Goal: Task Accomplishment & Management: Manage account settings

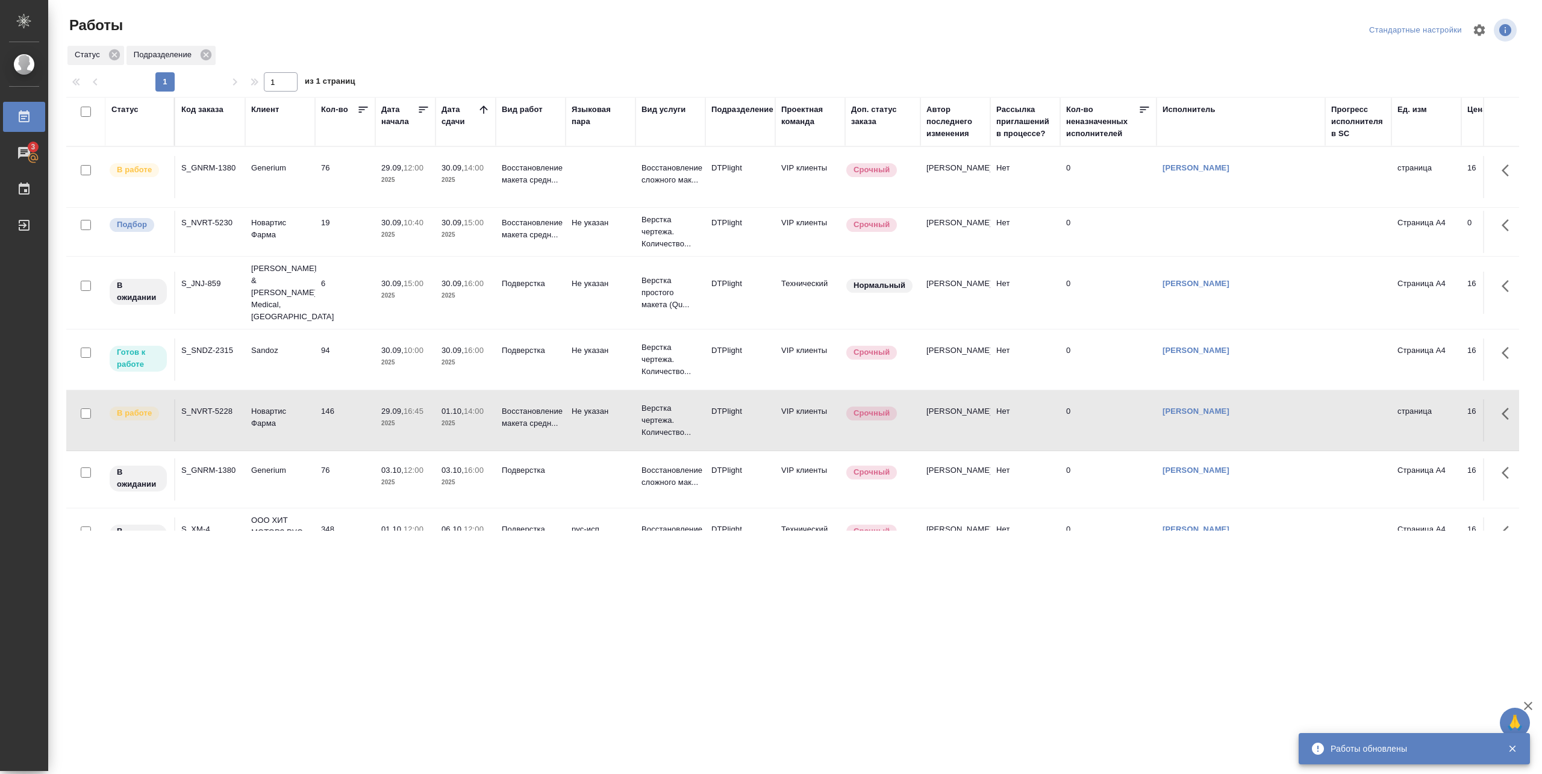
click at [355, 339] on td "94" at bounding box center [345, 360] width 60 height 42
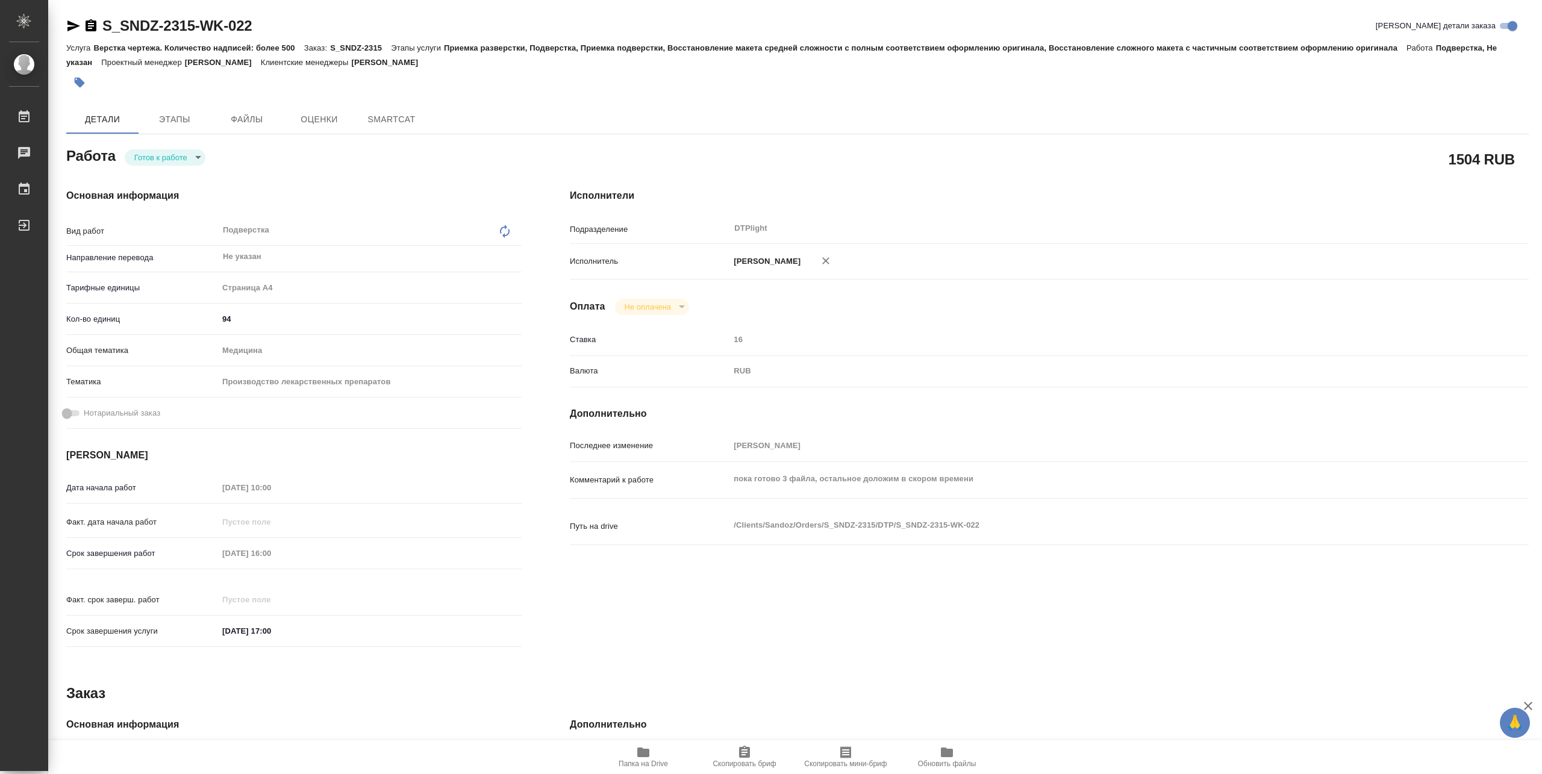
type textarea "x"
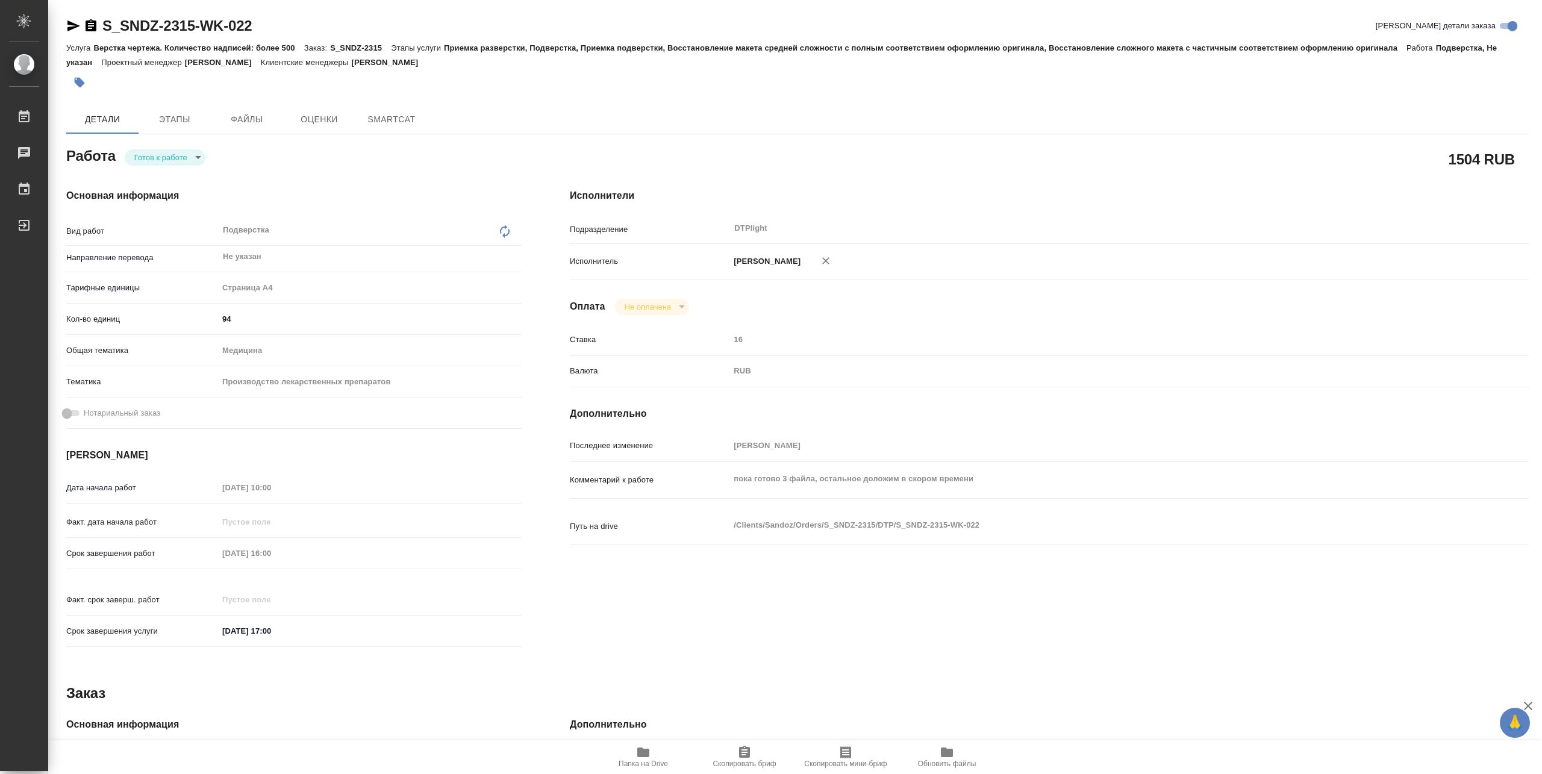
type textarea "x"
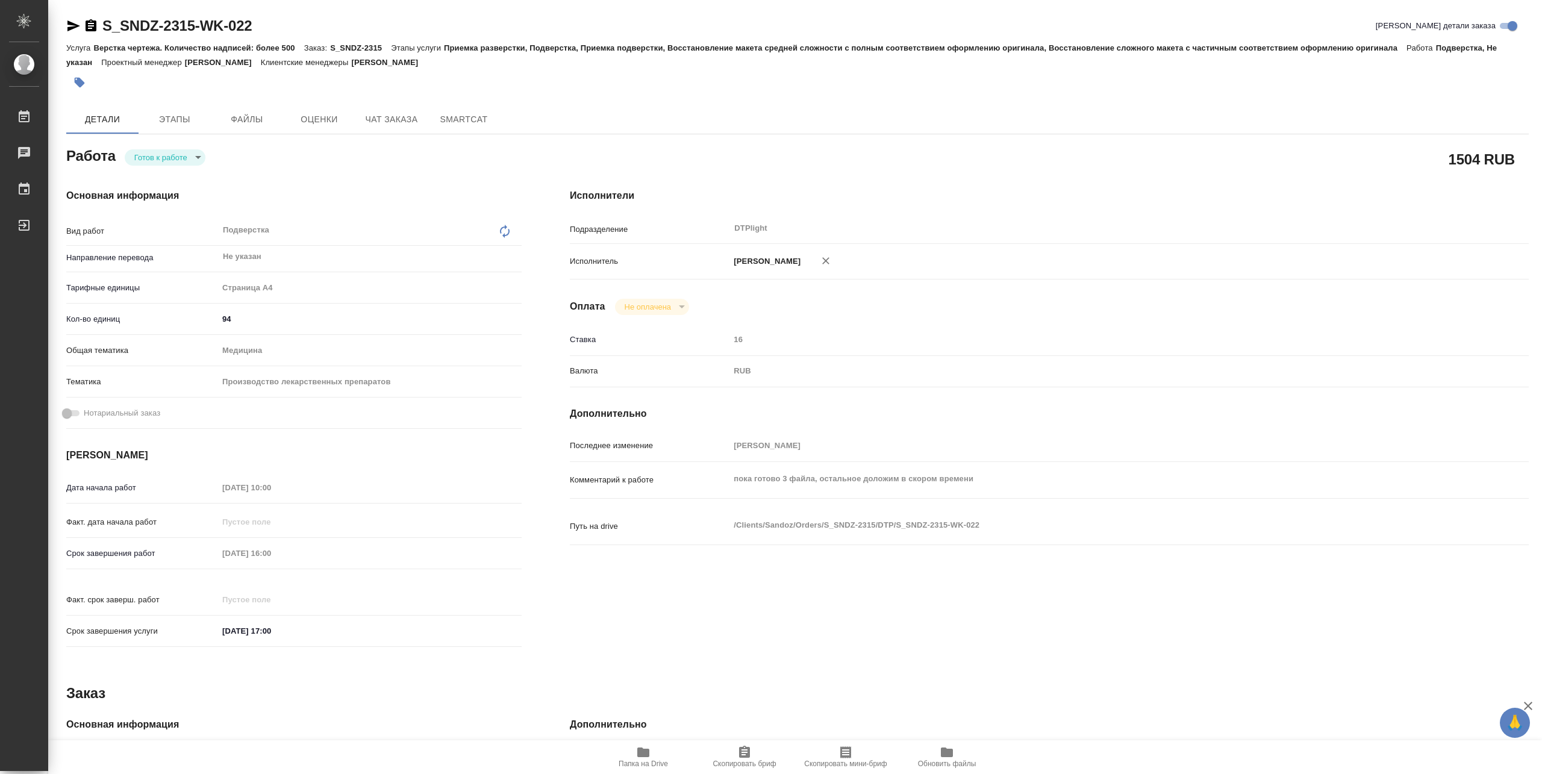
click at [183, 163] on body "🙏 .cls-1 fill:#fff; AWATERA Pankina Anna Работы Чаты График Выйти S_SNDZ-2315-W…" at bounding box center [771, 387] width 1542 height 774
type textarea "x"
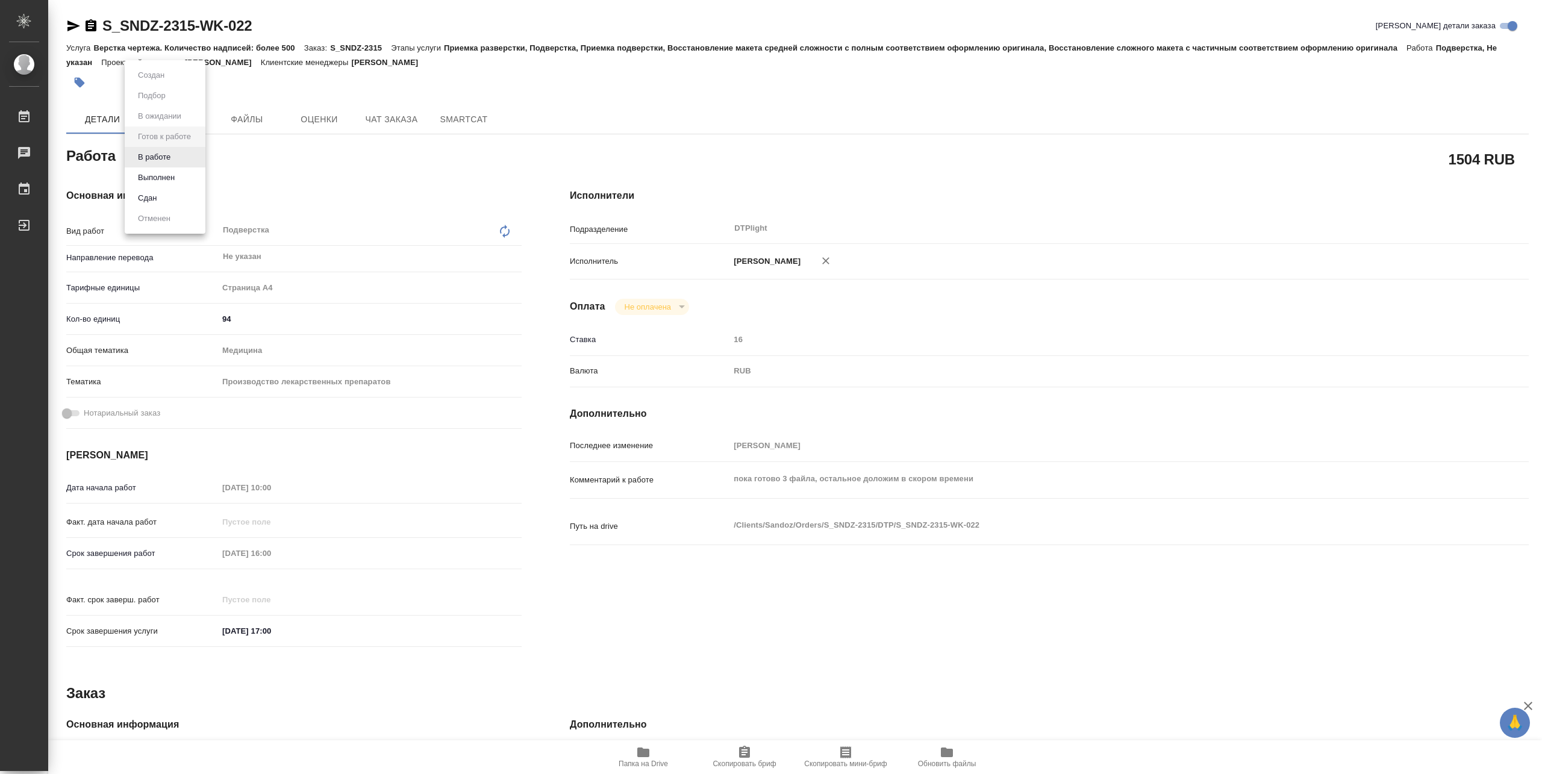
type textarea "x"
click at [169, 159] on button "В работе" at bounding box center [154, 157] width 40 height 13
type textarea "x"
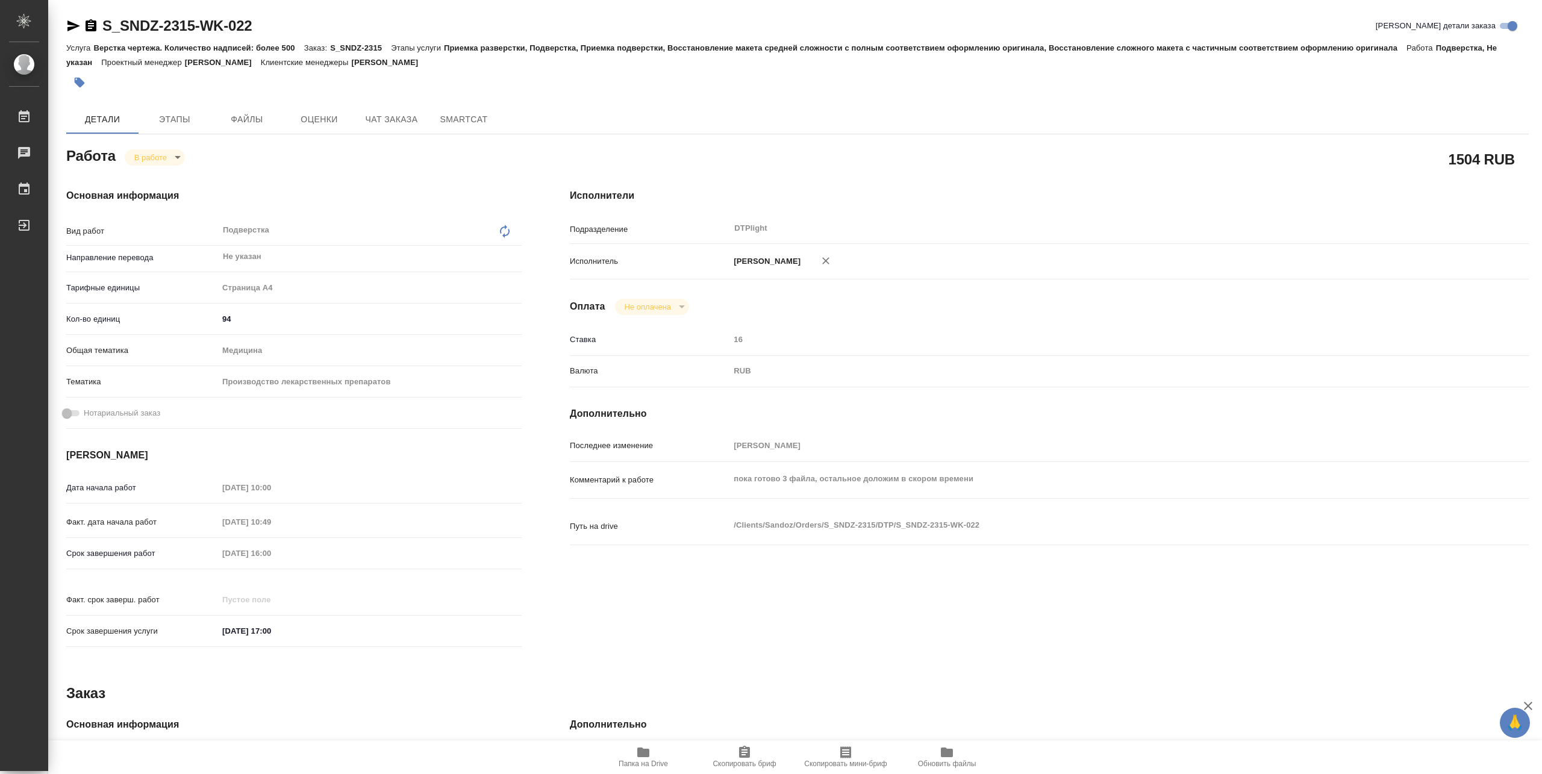
type textarea "x"
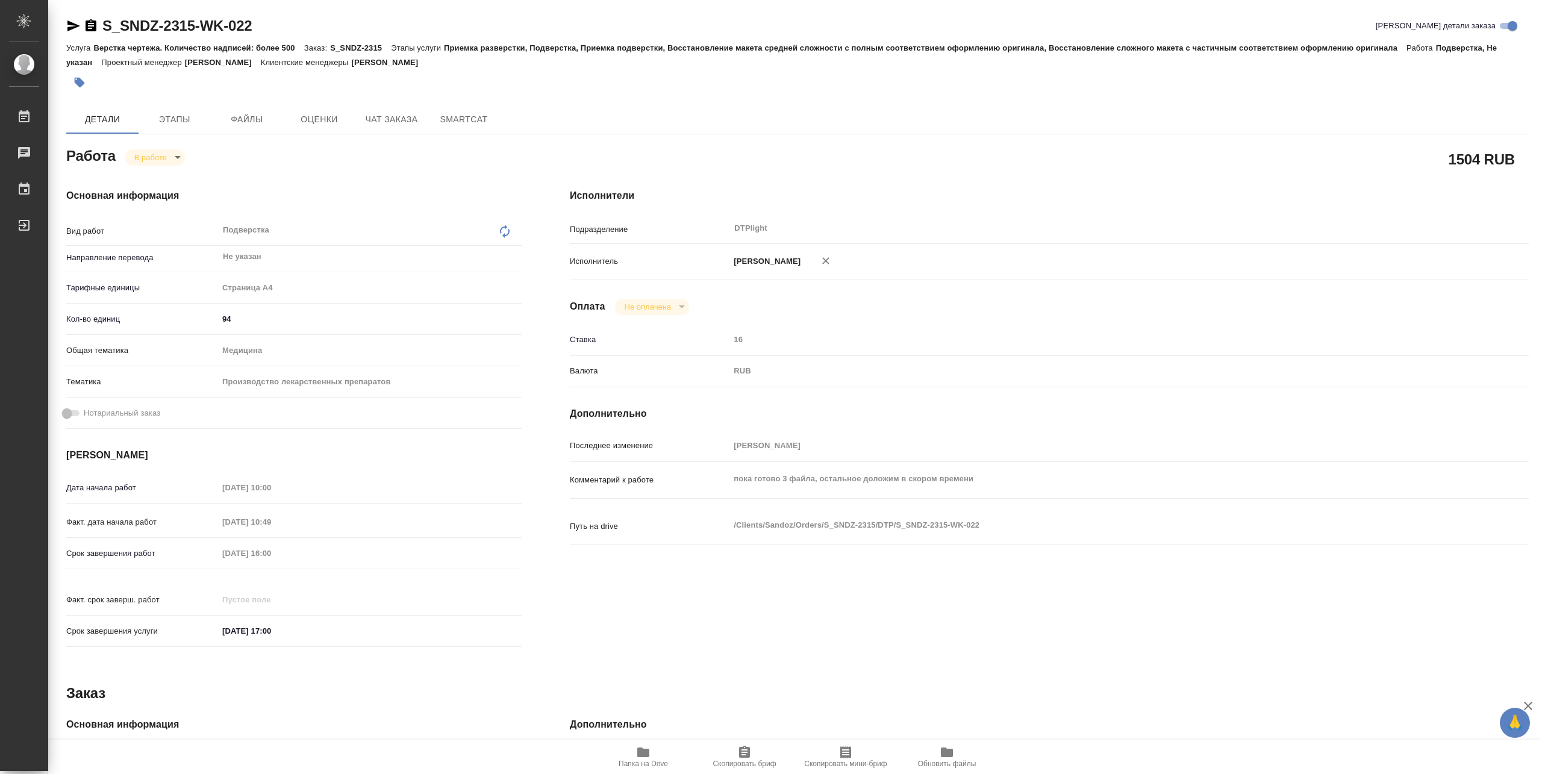
type textarea "x"
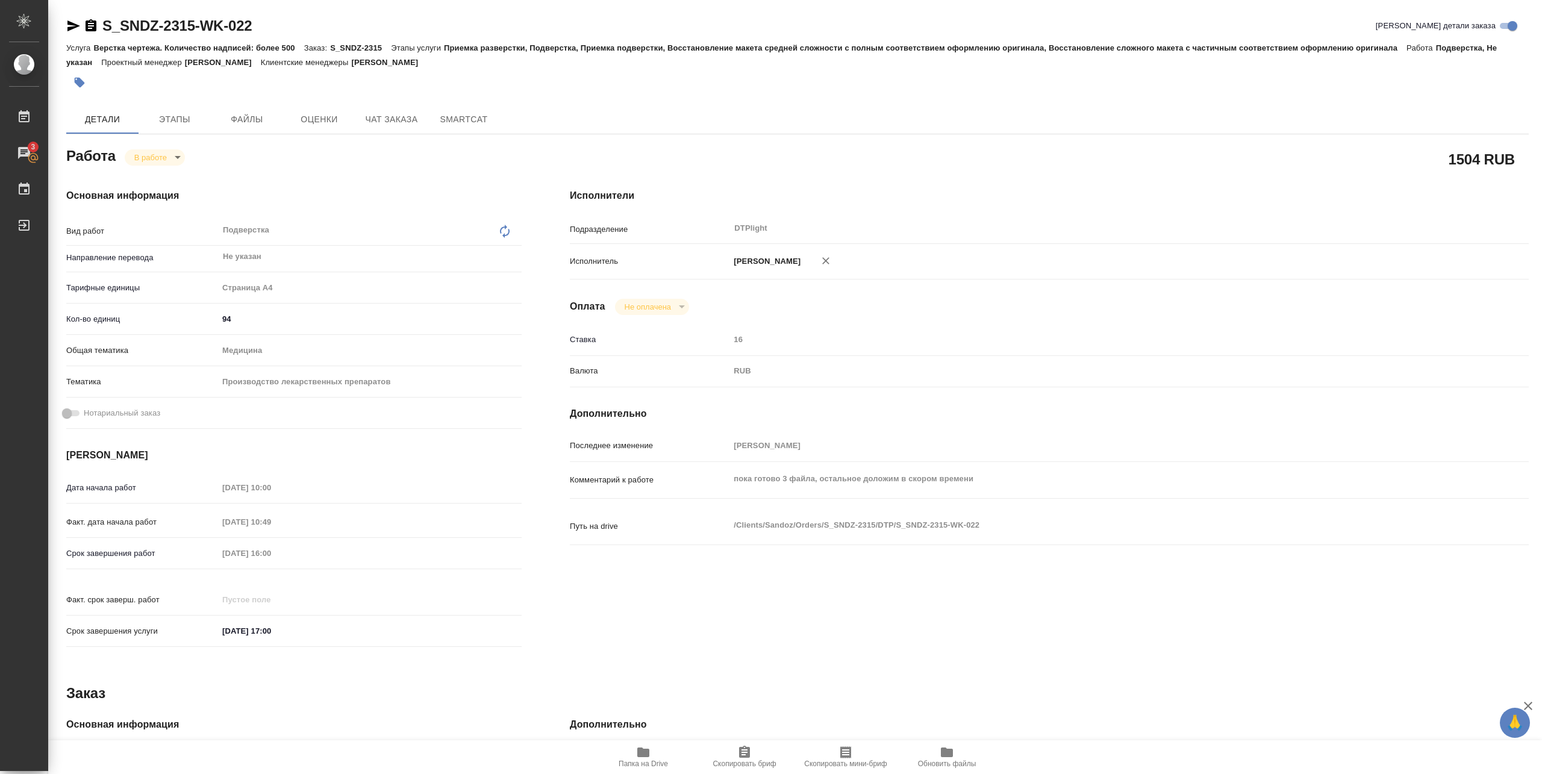
type textarea "x"
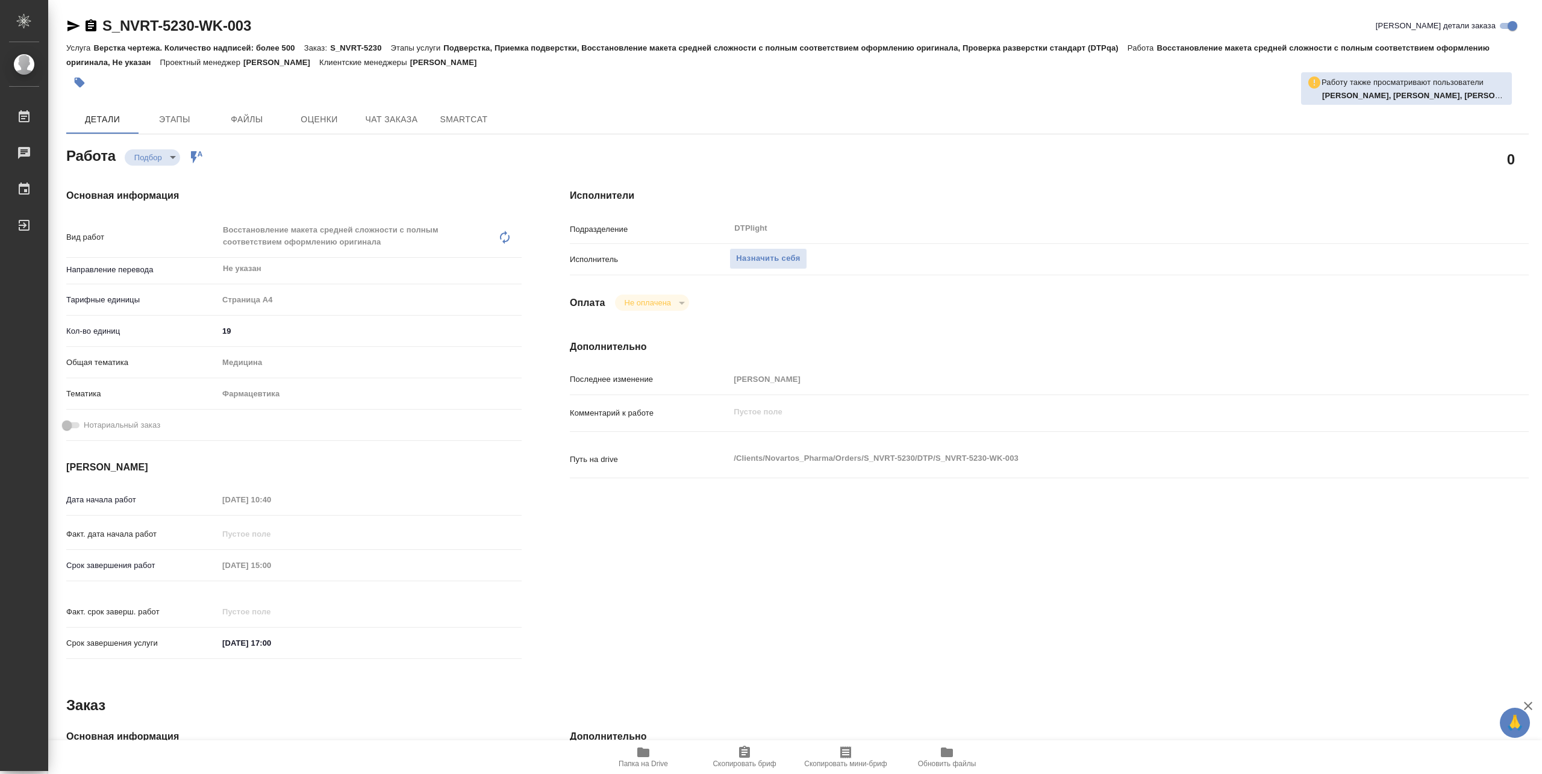
click at [647, 767] on span "Папка на Drive" at bounding box center [643, 764] width 49 height 8
click at [771, 257] on span "Назначить себя" at bounding box center [768, 259] width 64 height 14
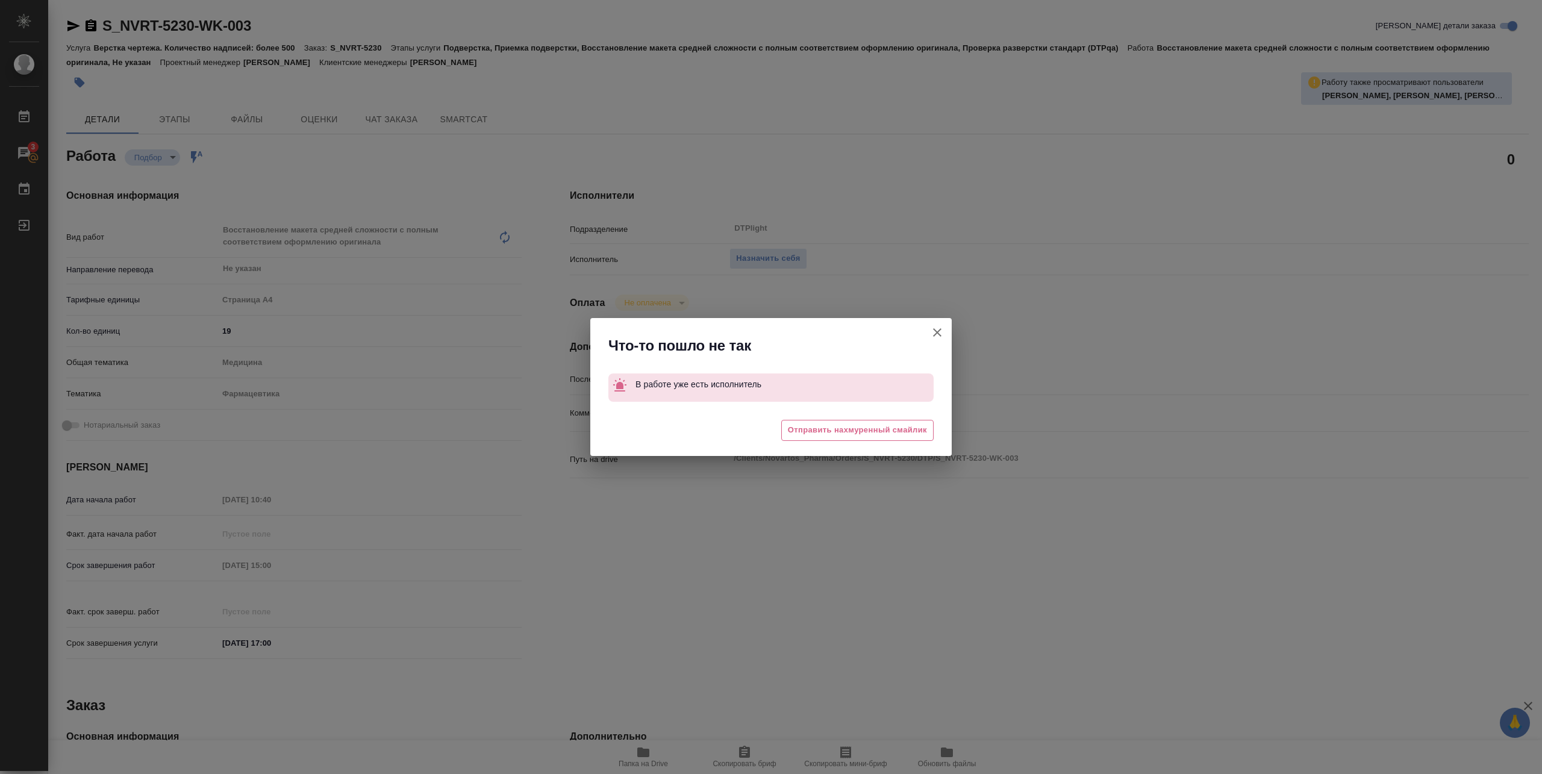
click at [934, 337] on icon "button" at bounding box center [937, 332] width 14 height 14
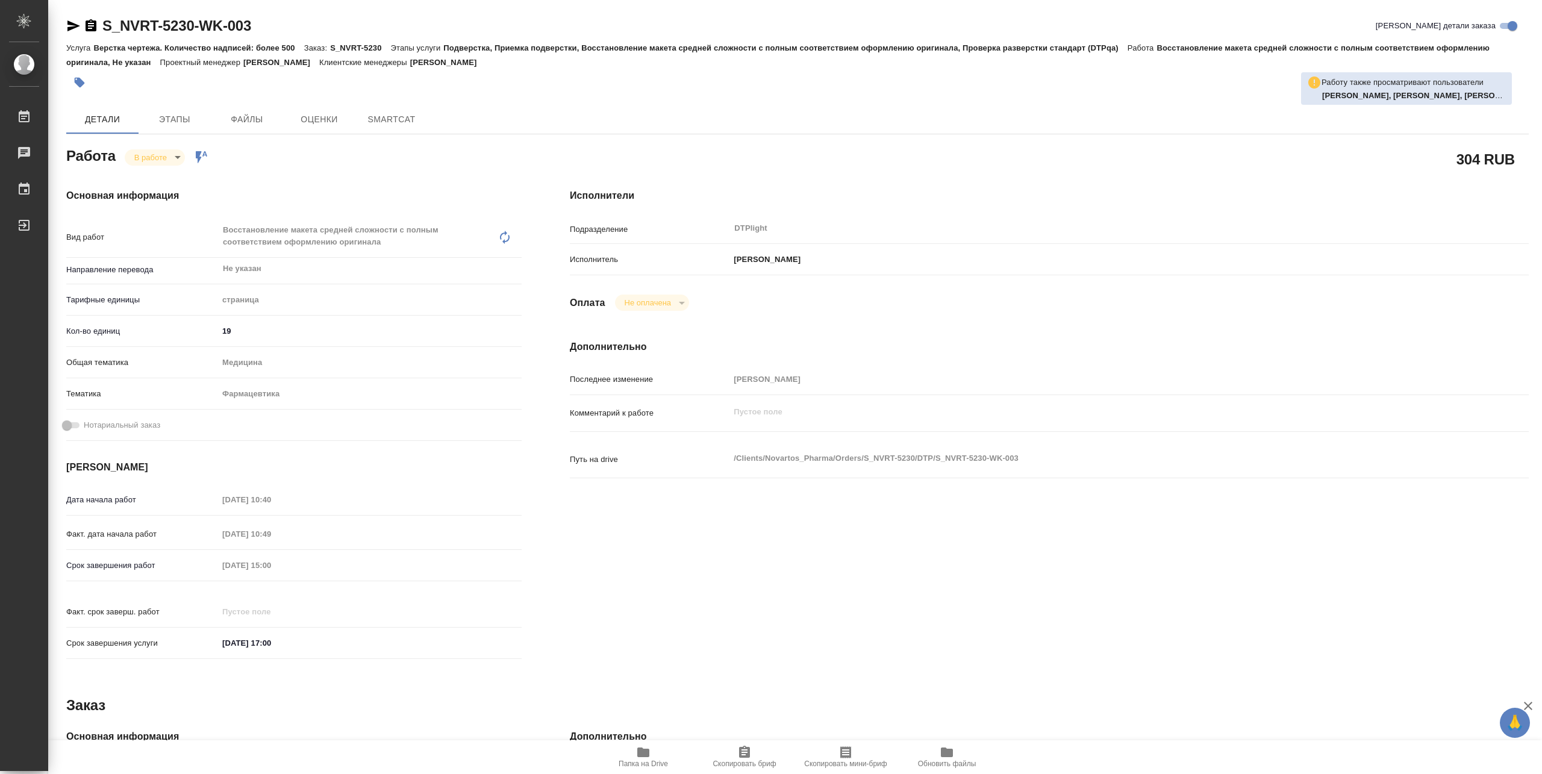
type textarea "x"
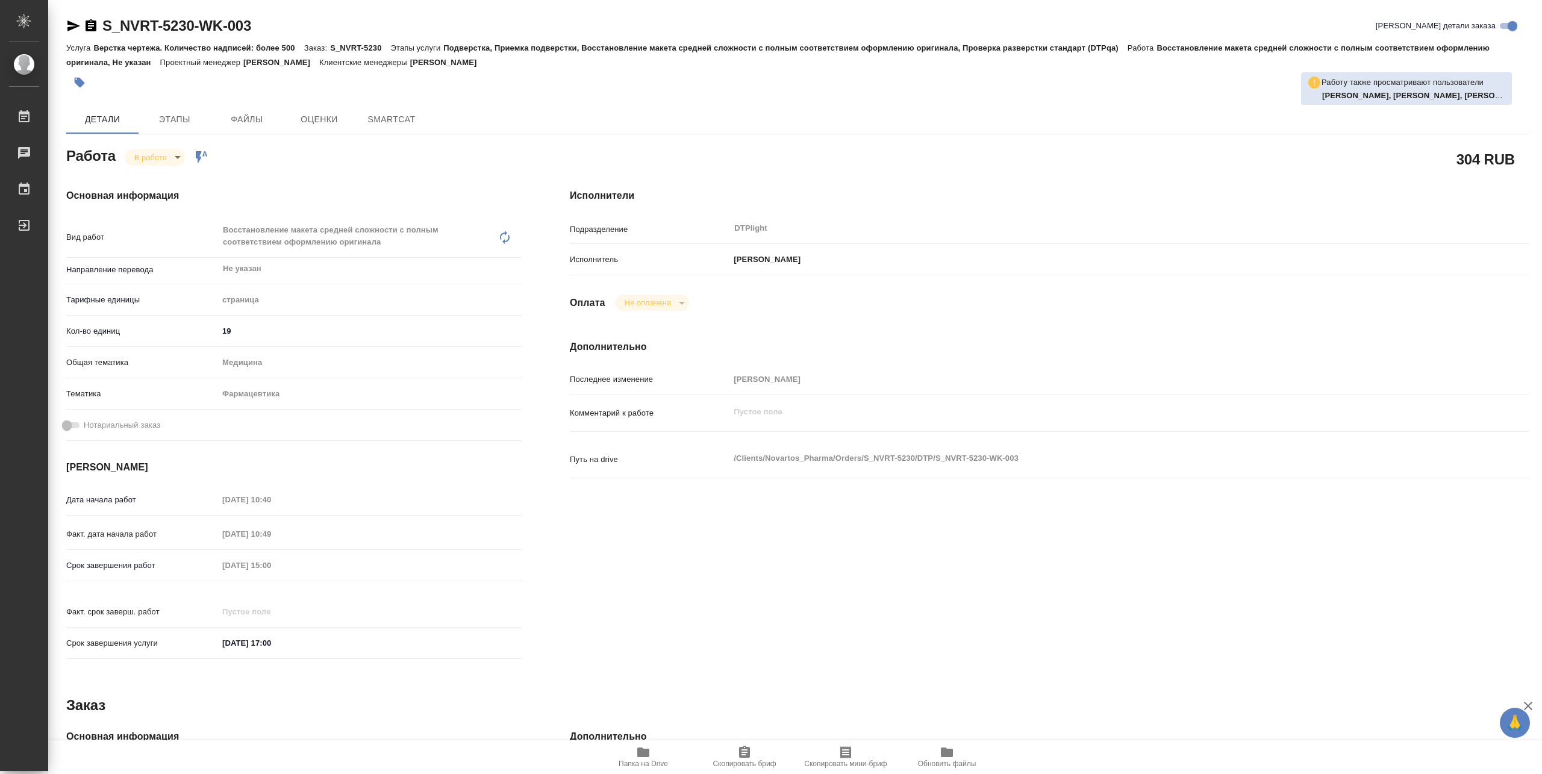
type textarea "x"
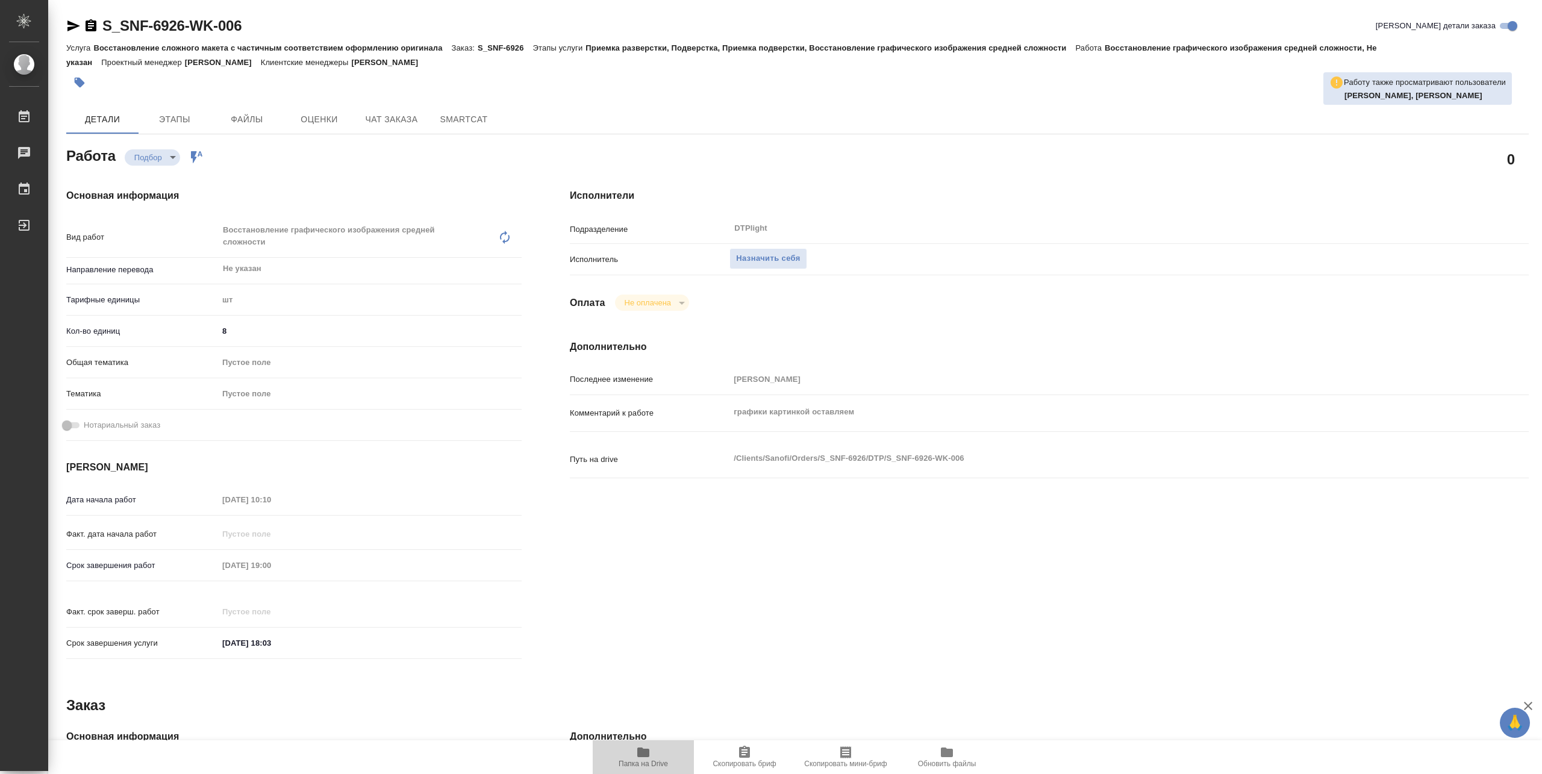
click at [663, 760] on span "Папка на Drive" at bounding box center [643, 764] width 49 height 8
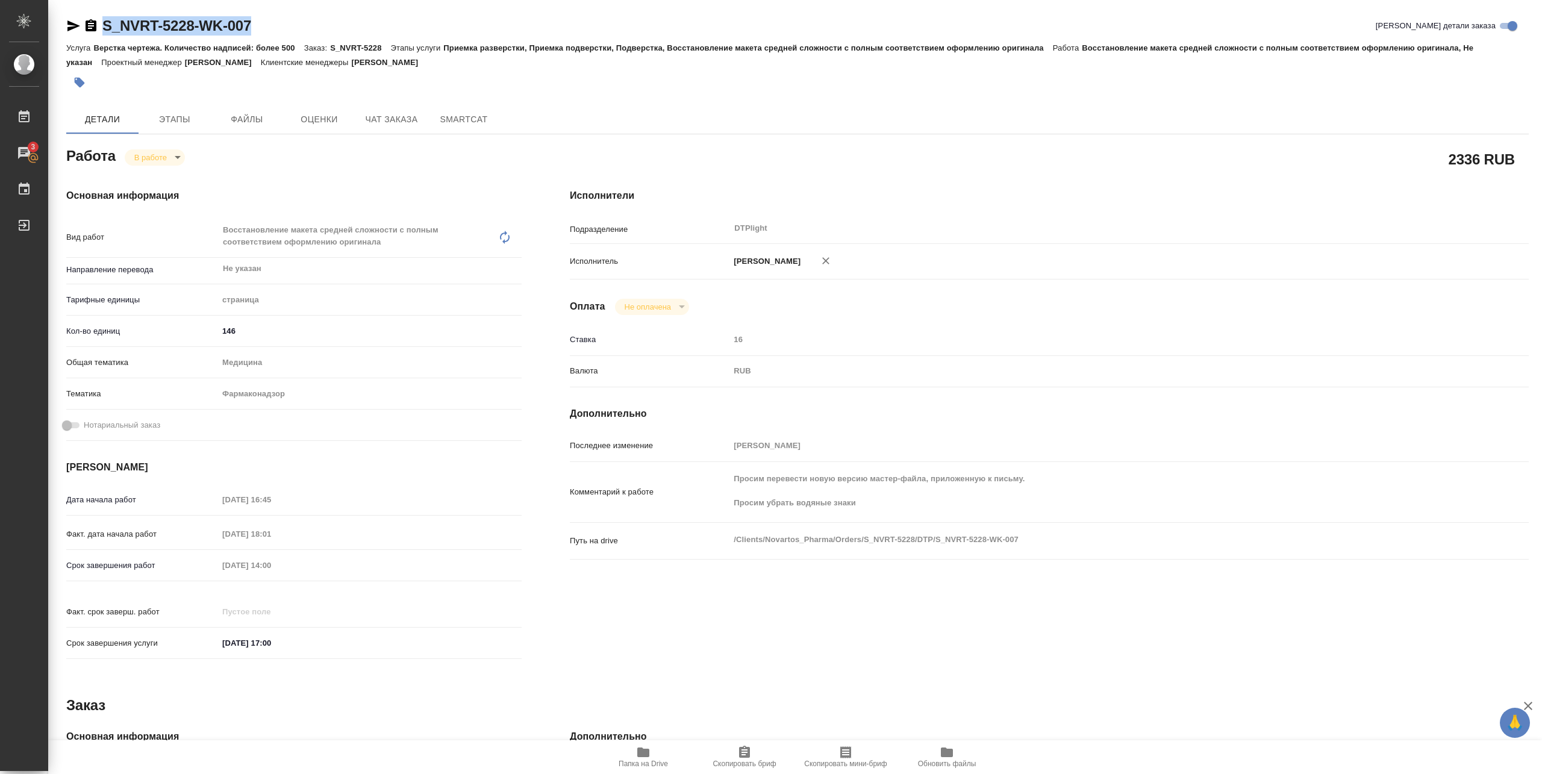
drag, startPoint x: 99, startPoint y: 35, endPoint x: 259, endPoint y: 20, distance: 160.4
click at [259, 20] on div "S_NVRT-5228-WK-007 Кратко детали заказа" at bounding box center [797, 25] width 1463 height 19
copy link "S_NVRT-5228-WK-007"
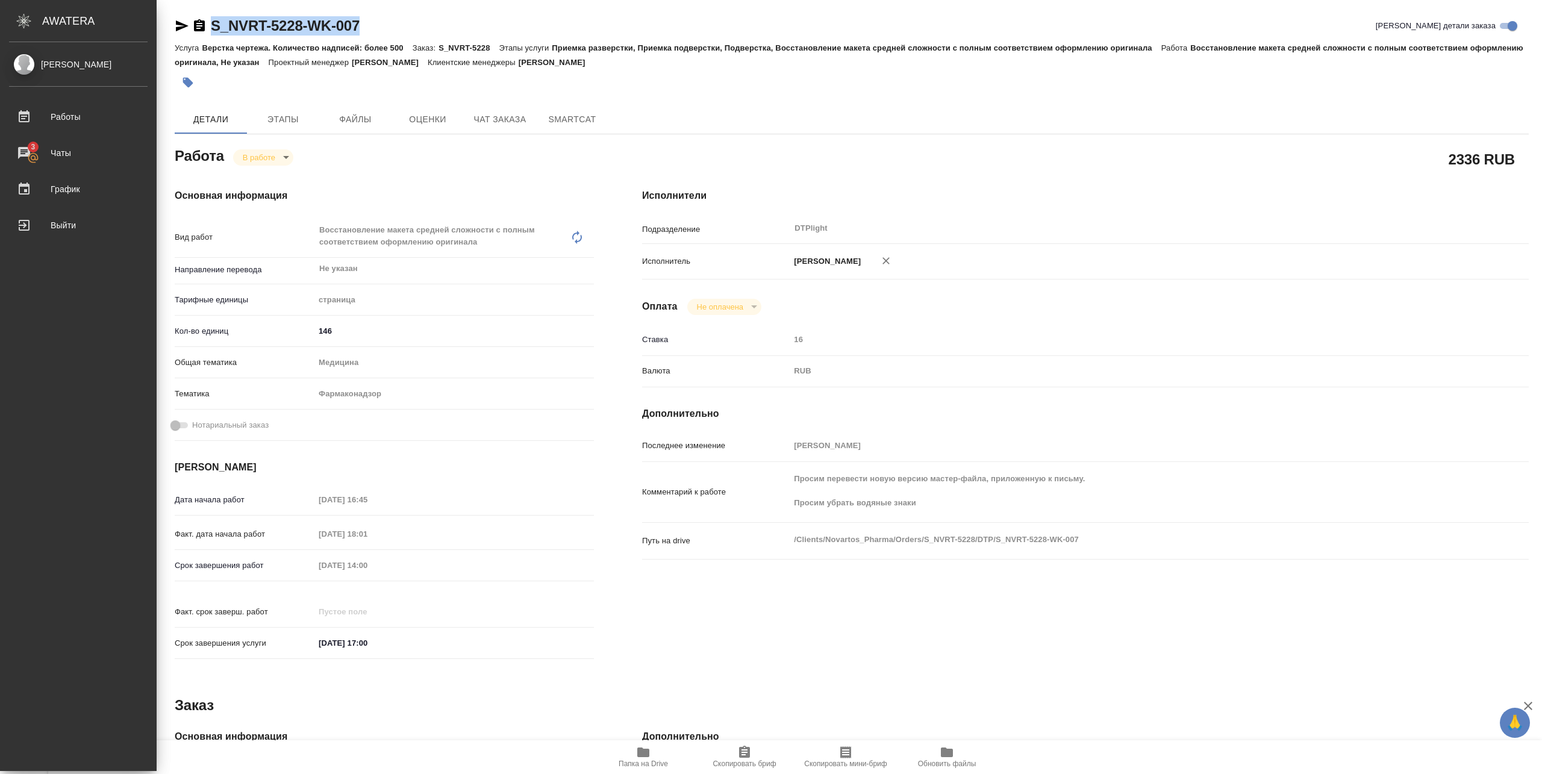
click at [22, 367] on div "Pankina Anna Работы 3 Чаты График Выйти" at bounding box center [78, 406] width 157 height 729
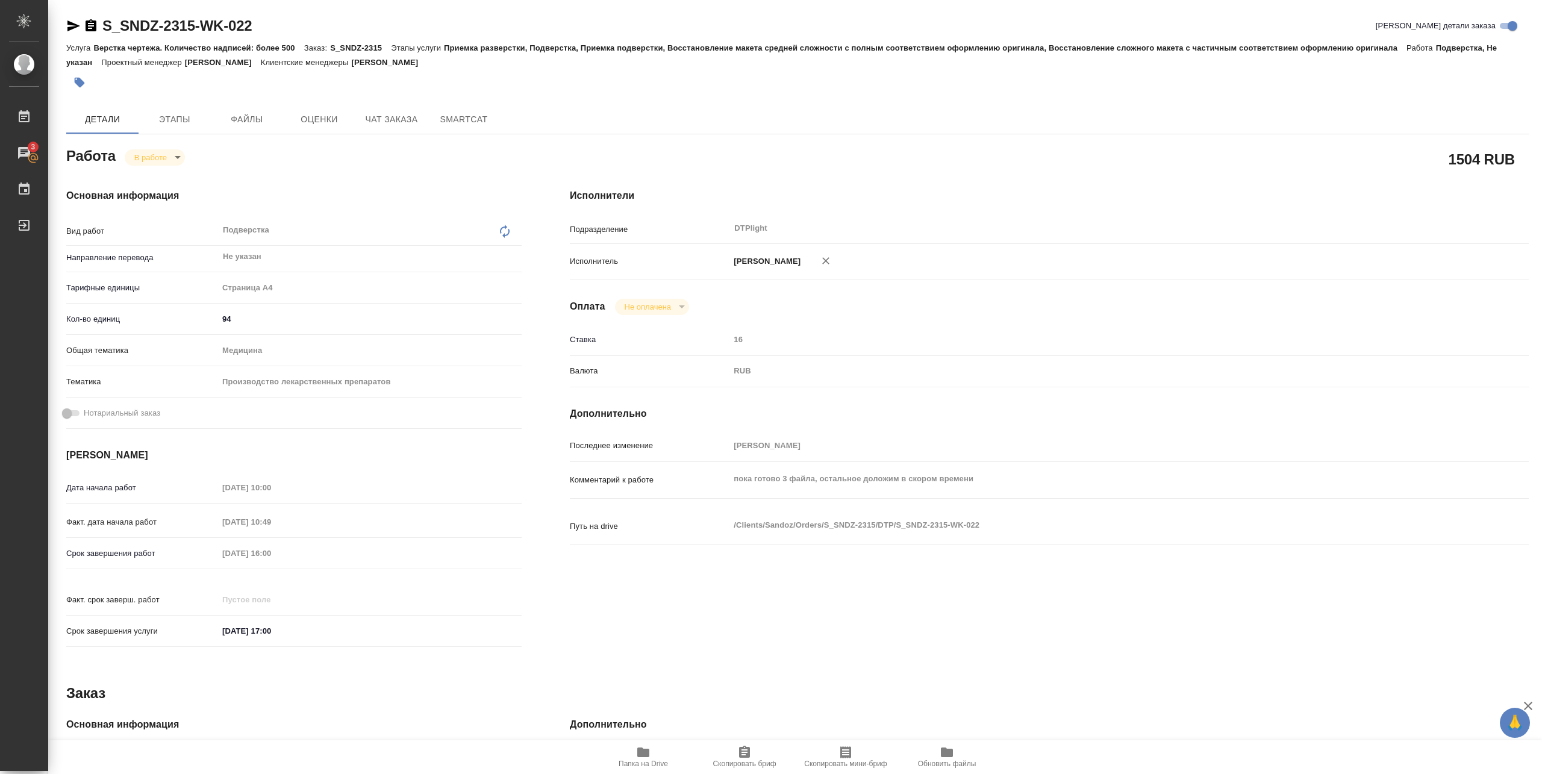
click at [663, 753] on span "Папка на Drive" at bounding box center [643, 756] width 87 height 23
click at [392, 119] on span "Чат заказа" at bounding box center [392, 119] width 58 height 15
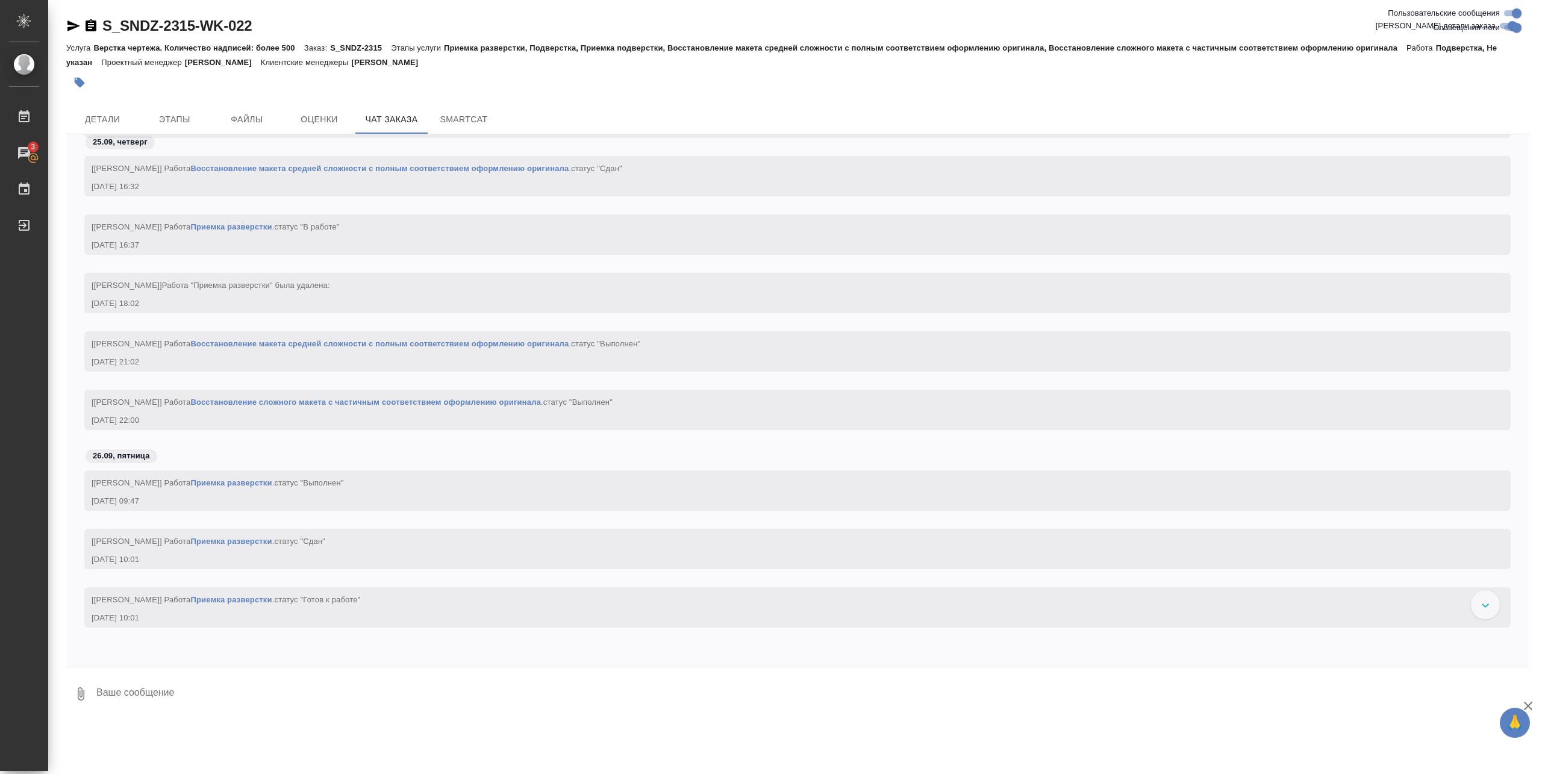
scroll to position [51513, 0]
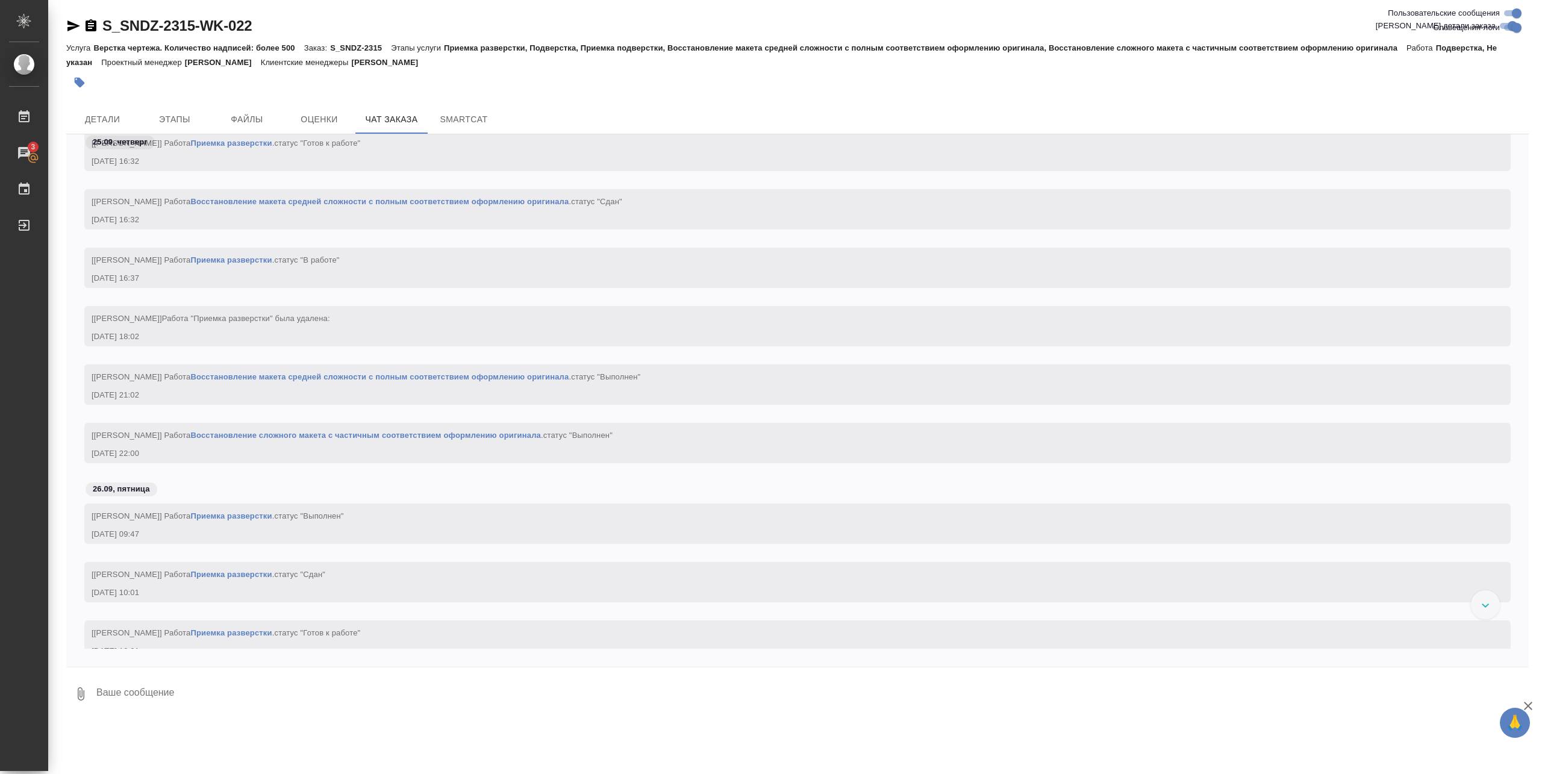
click at [294, 434] on link "Восстановление сложного макета с частичным соответствием оформлению оригинала" at bounding box center [365, 435] width 351 height 9
click at [98, 116] on span "Детали" at bounding box center [102, 119] width 58 height 15
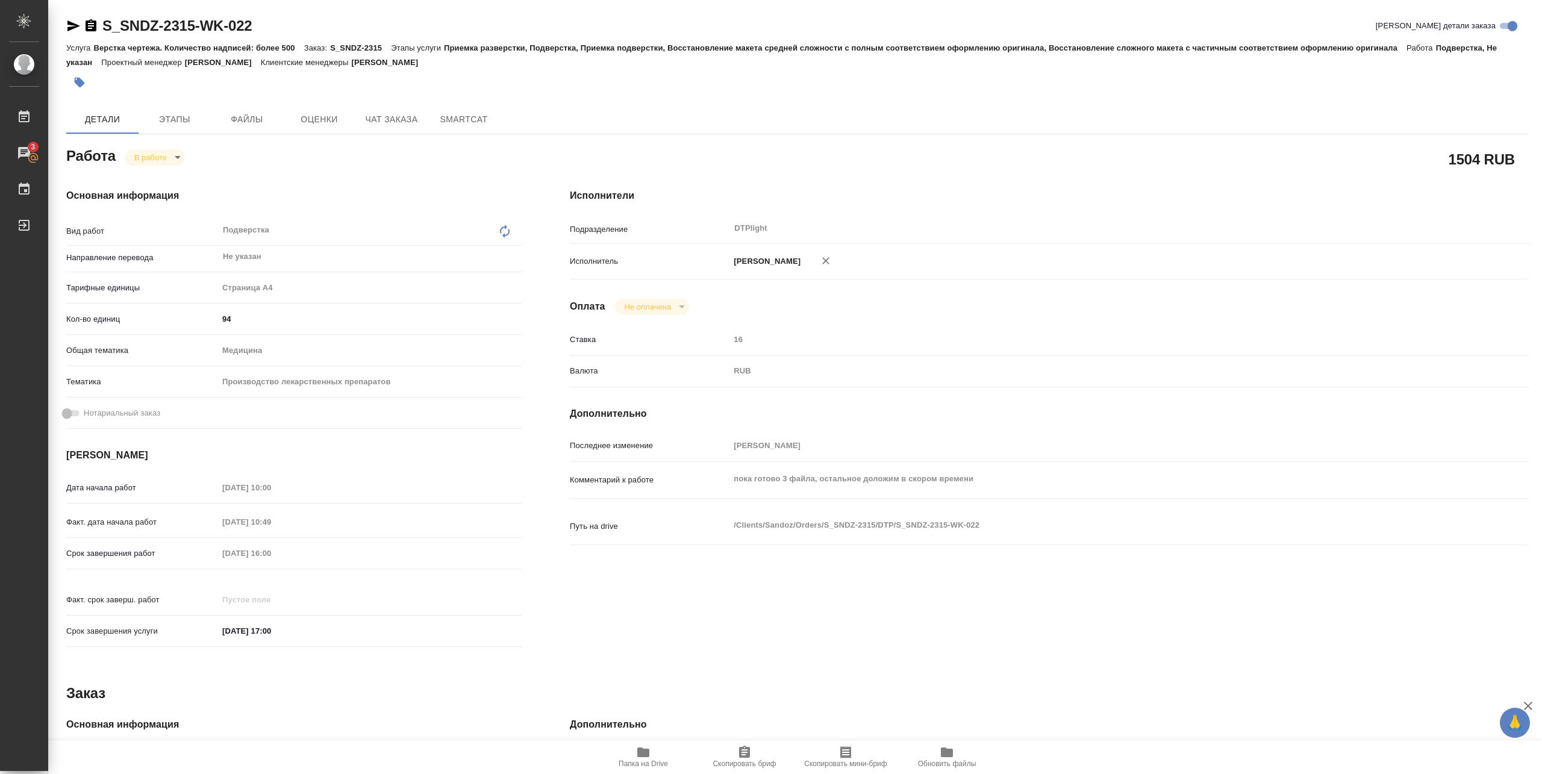
type textarea "x"
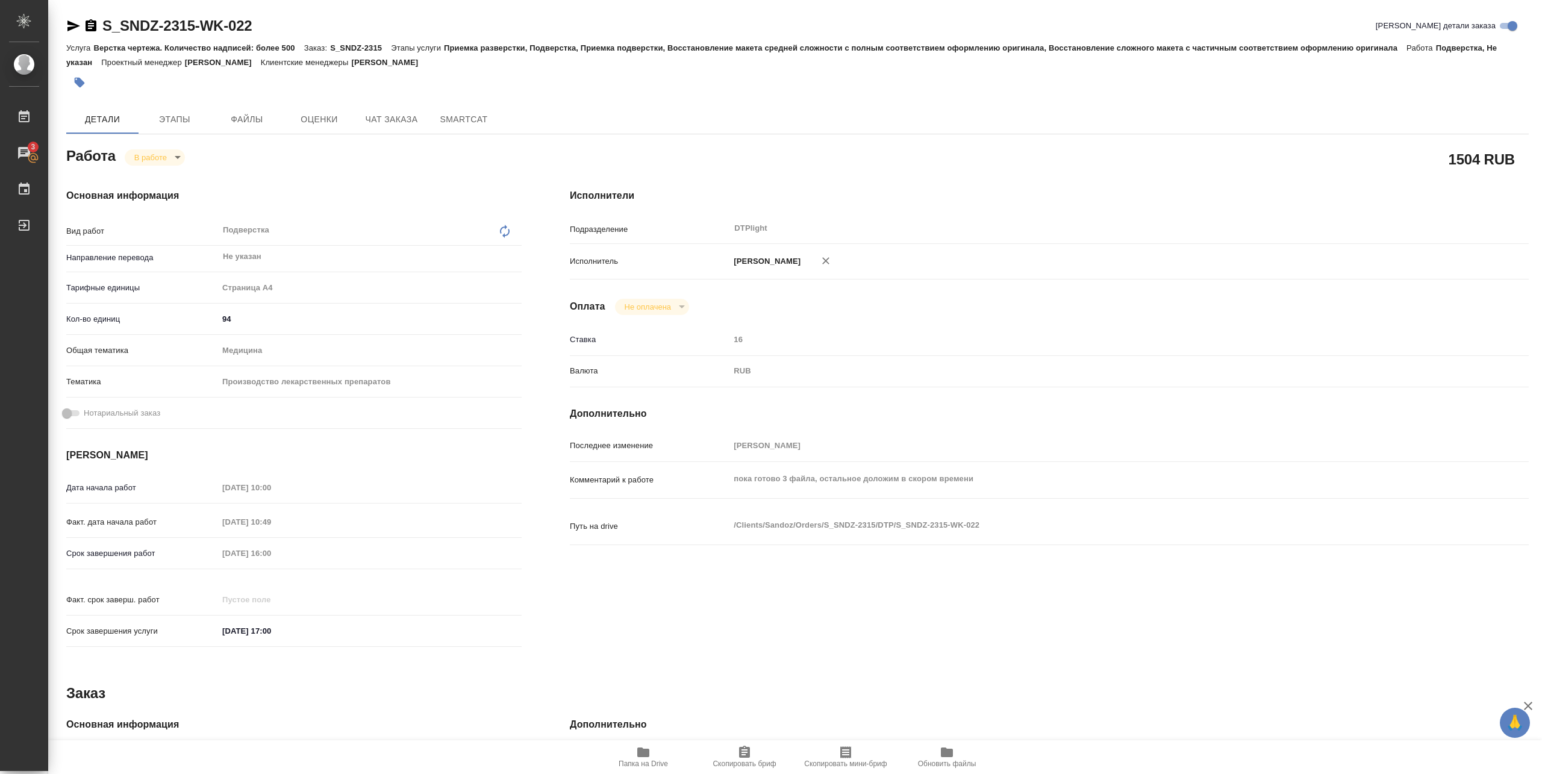
type textarea "x"
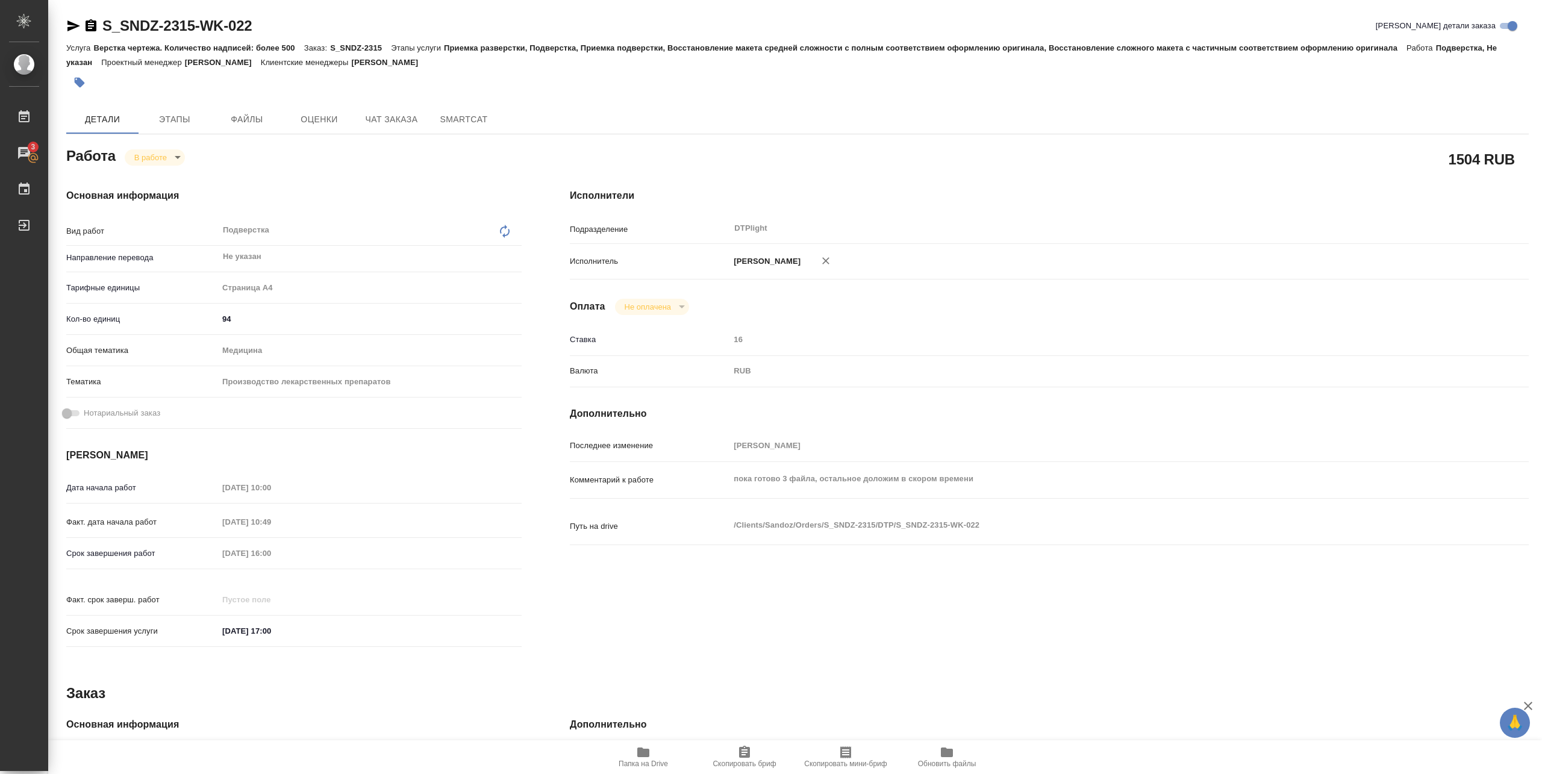
type textarea "x"
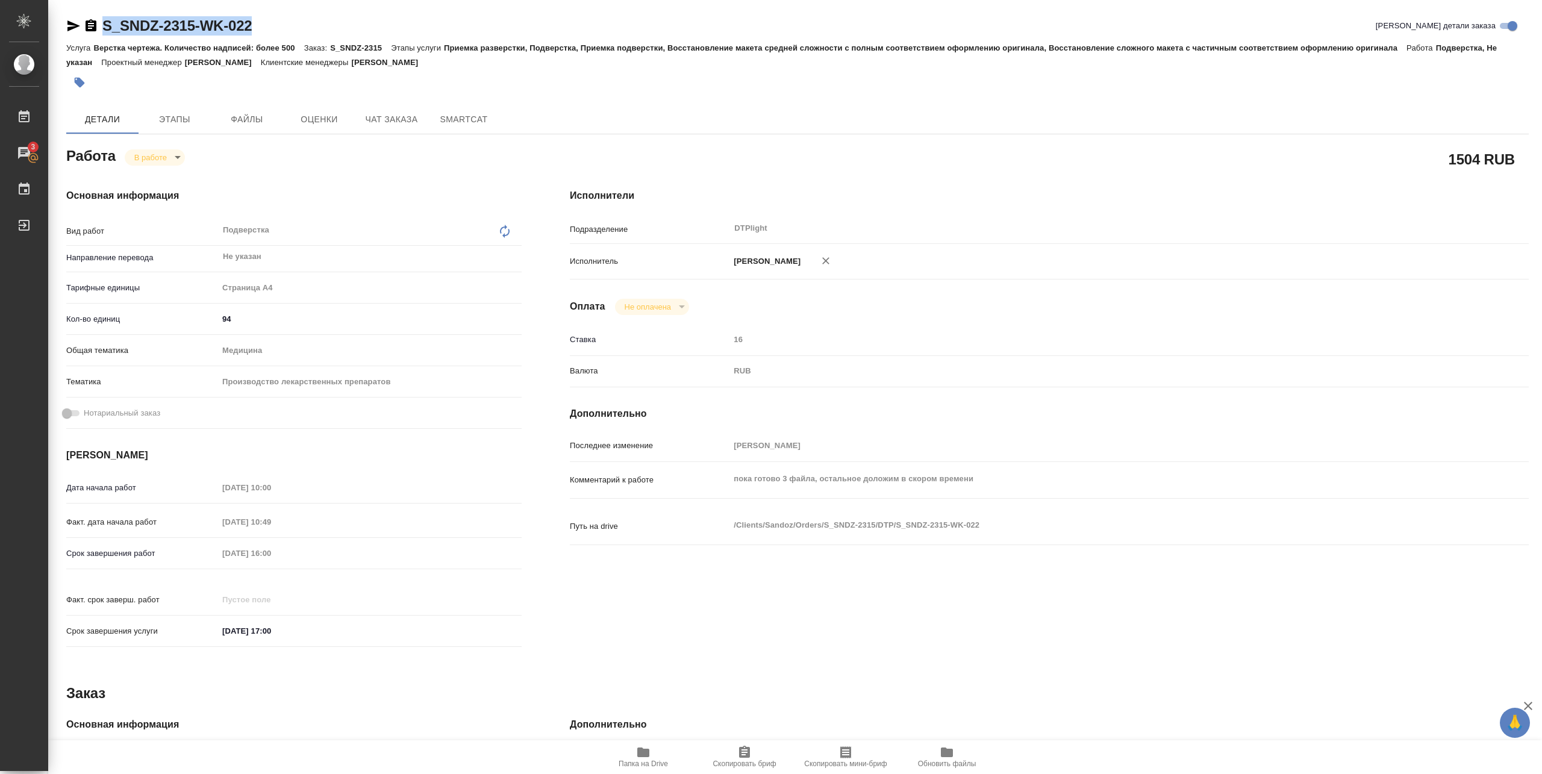
drag, startPoint x: 104, startPoint y: 35, endPoint x: 258, endPoint y: 24, distance: 155.2
click at [258, 24] on div "S_SNDZ-2315-WK-022 Кратко детали заказа" at bounding box center [797, 25] width 1463 height 19
copy link "S_SNDZ-2315-WK-022"
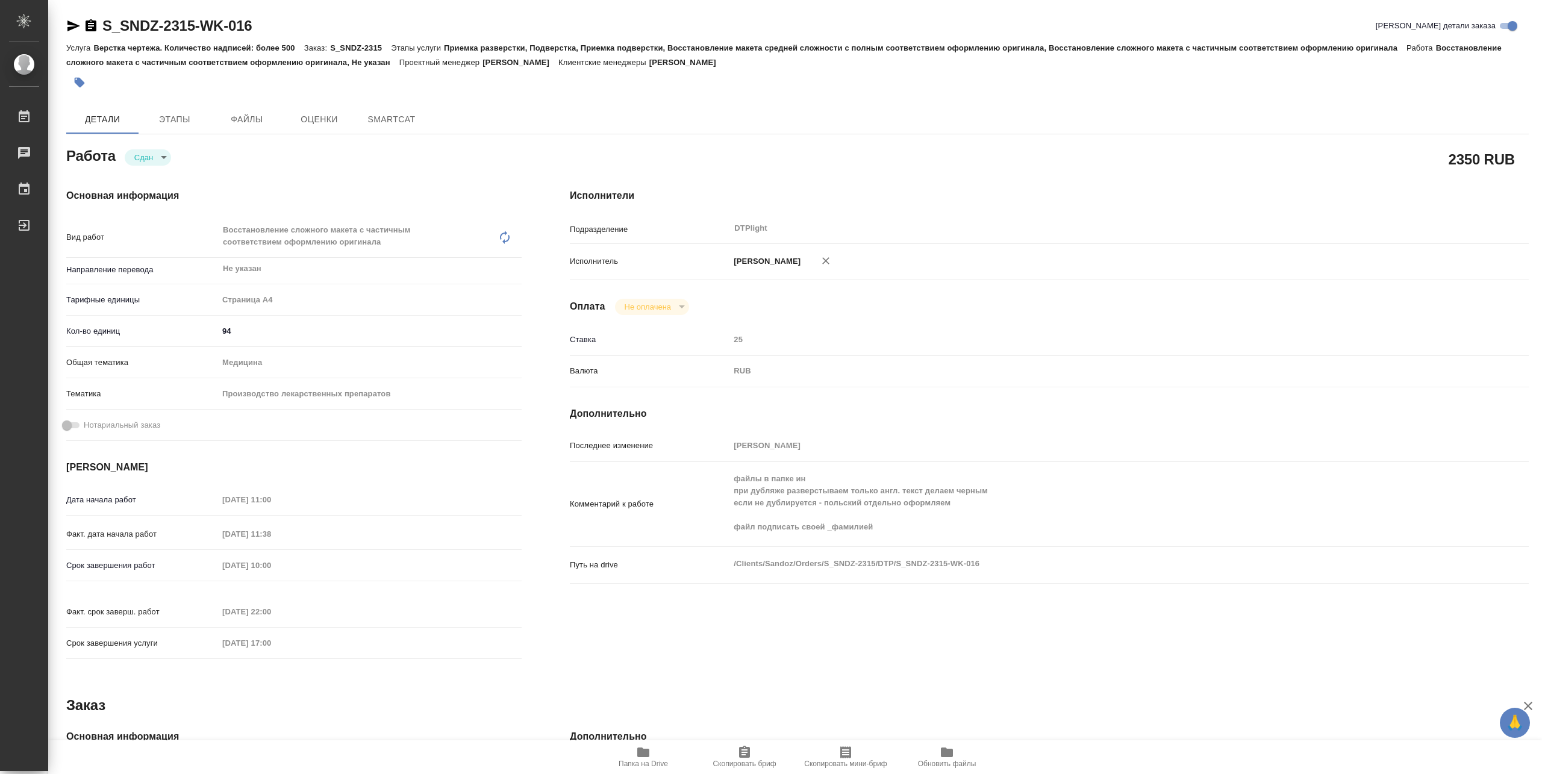
type textarea "x"
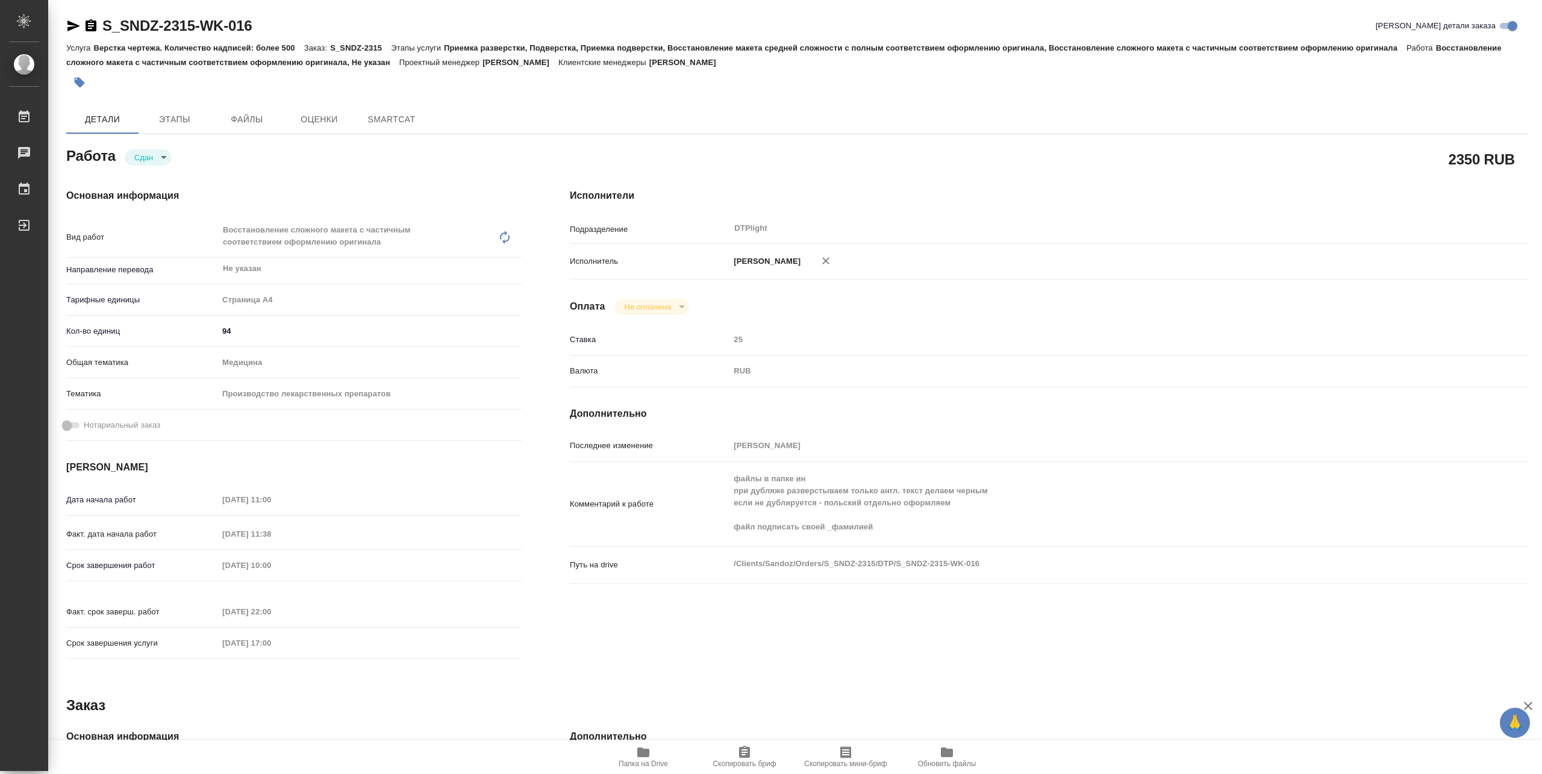
type textarea "x"
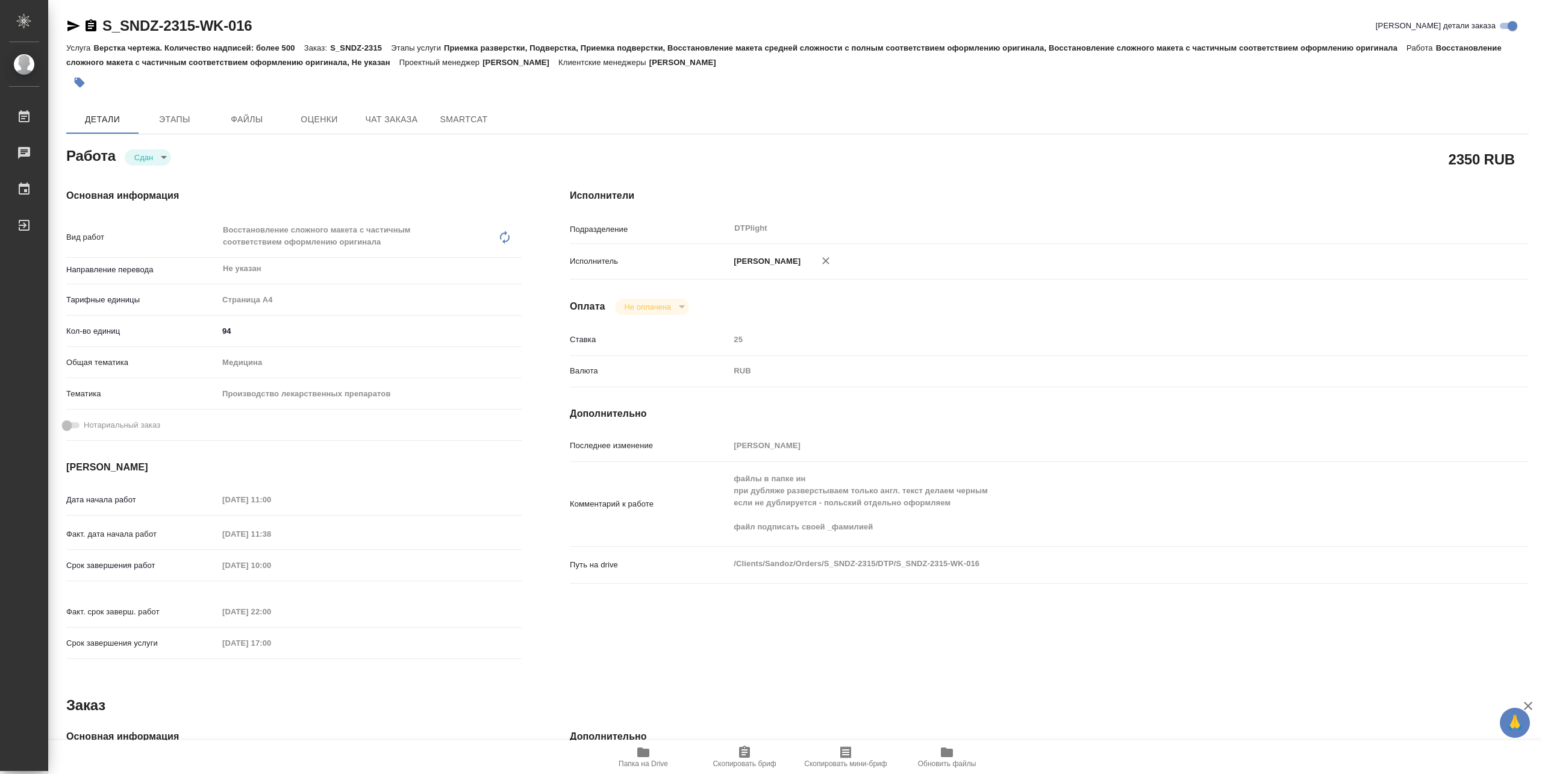
type textarea "x"
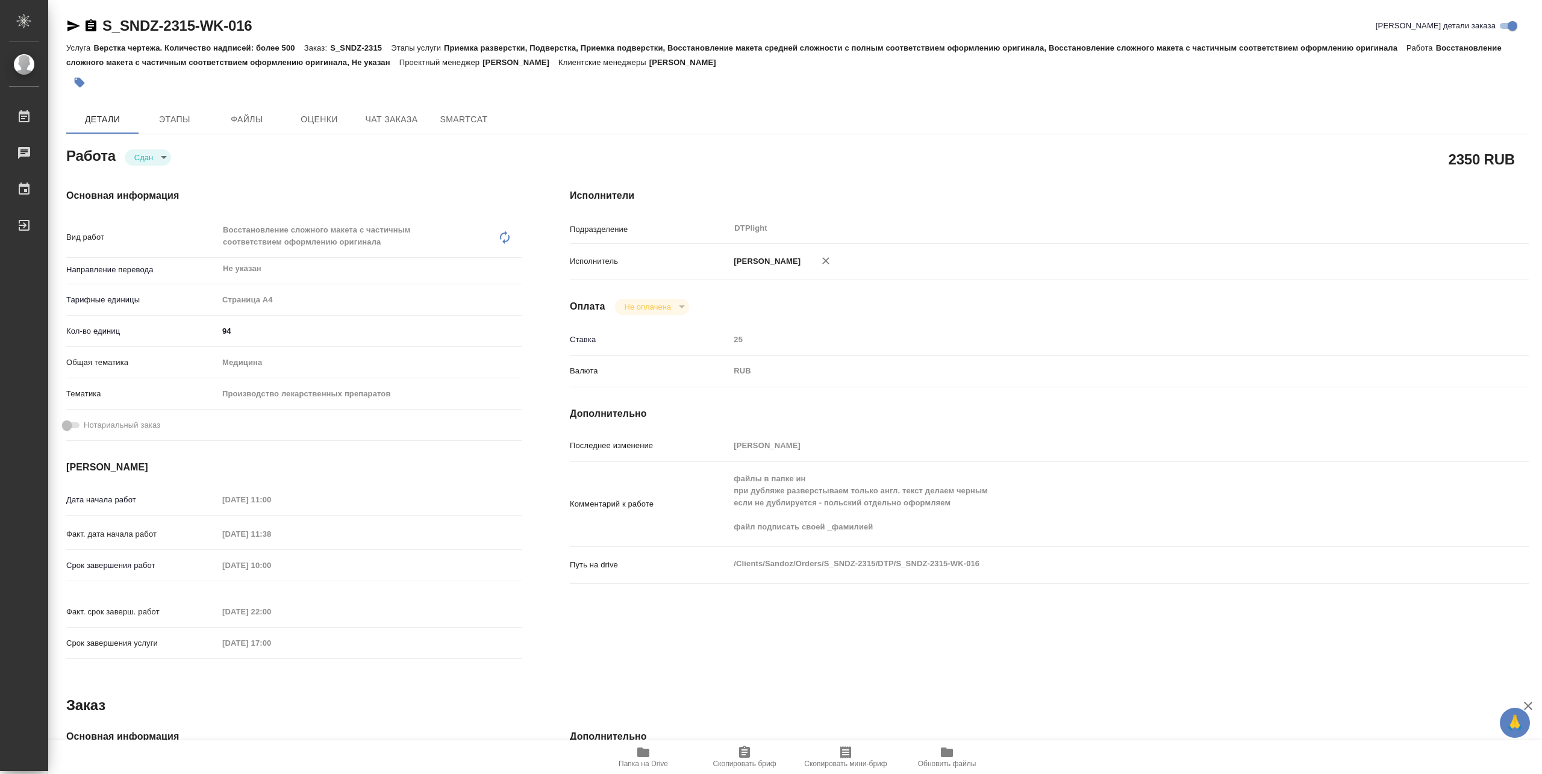
click at [646, 758] on icon "button" at bounding box center [643, 752] width 14 height 14
type textarea "x"
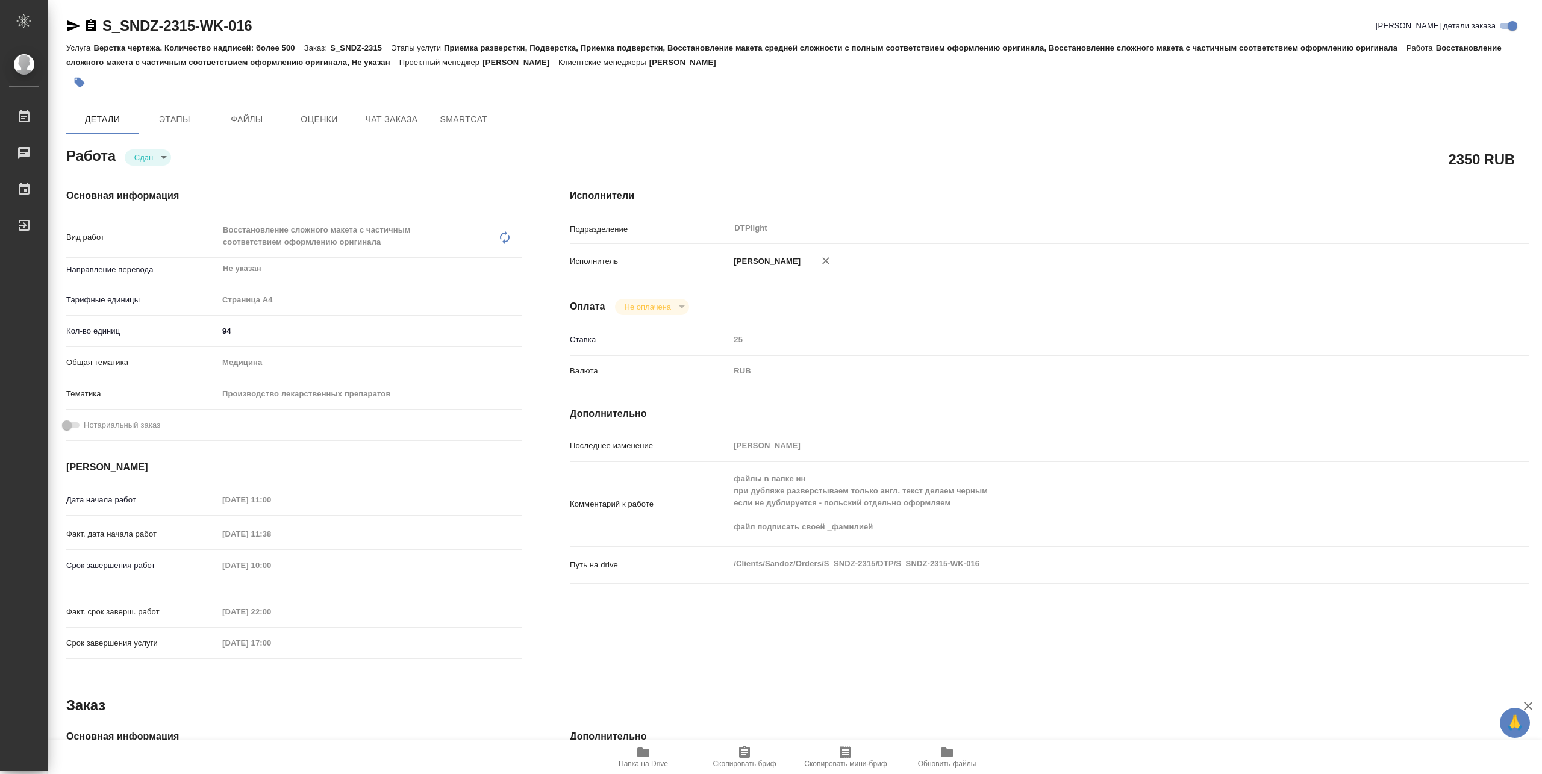
type textarea "x"
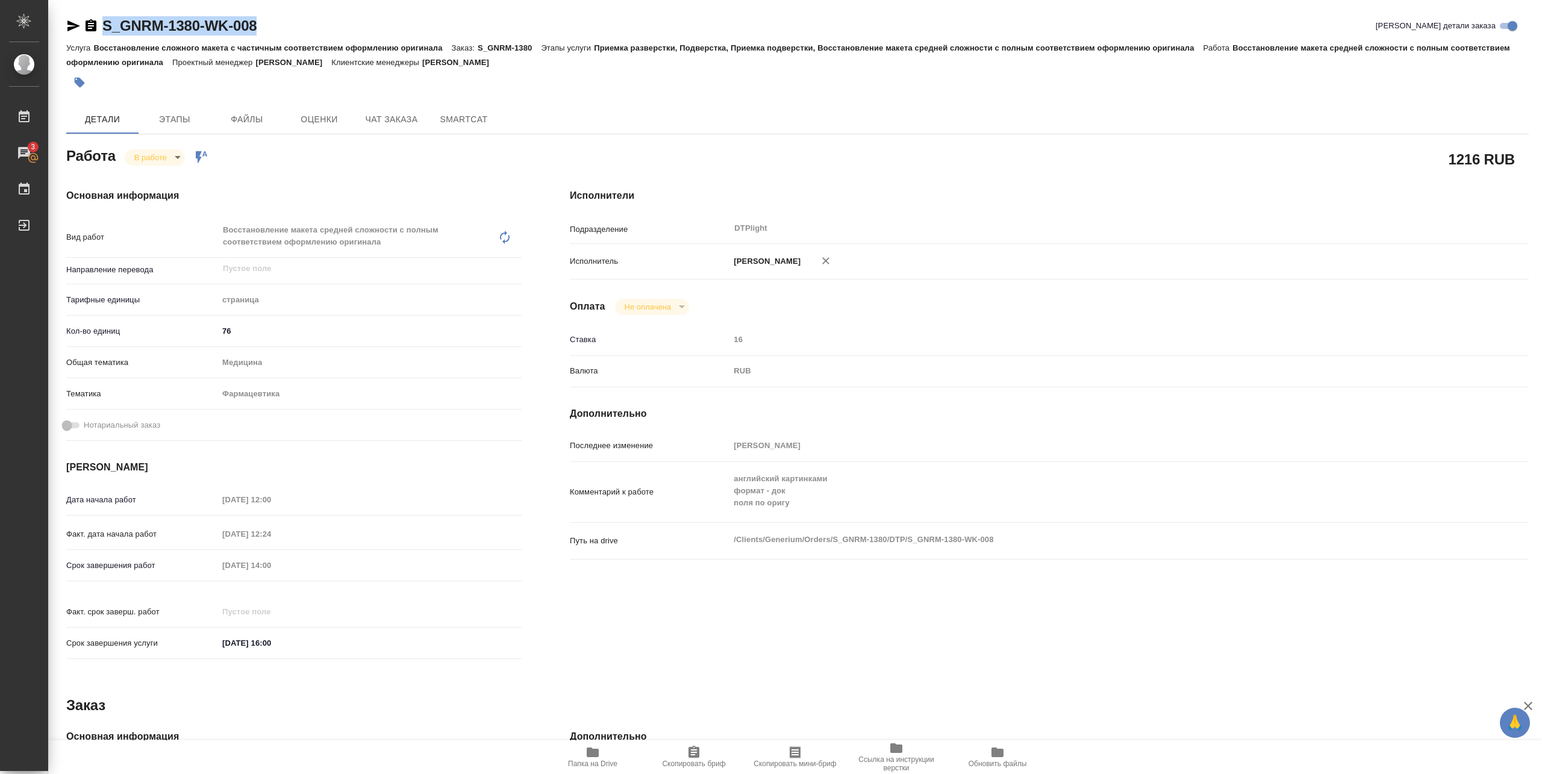
drag, startPoint x: 99, startPoint y: 33, endPoint x: 275, endPoint y: 28, distance: 176.0
click at [275, 28] on div "S_GNRM-1380-WK-008 [PERSON_NAME] детали заказа" at bounding box center [797, 25] width 1463 height 19
copy link "S_GNRM-1380-WK-008"
